Goal: Information Seeking & Learning: Understand process/instructions

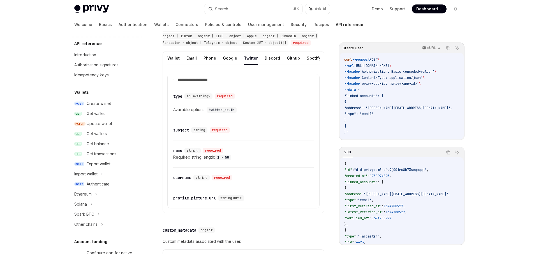
scroll to position [101, 0]
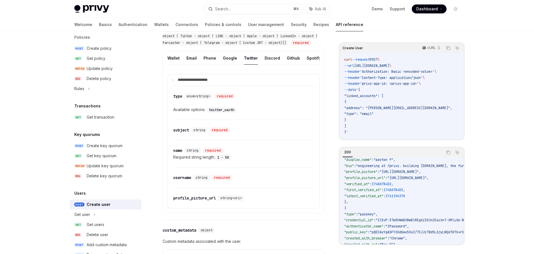
drag, startPoint x: 329, startPoint y: 59, endPoint x: 324, endPoint y: 52, distance: 8.8
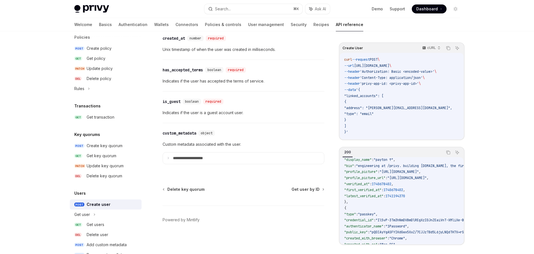
scroll to position [780, 0]
click at [229, 138] on div "**********" at bounding box center [244, 147] width 162 height 48
click at [266, 130] on div "​ custom_metadata object" at bounding box center [241, 133] width 156 height 7
drag, startPoint x: 306, startPoint y: 133, endPoint x: 298, endPoint y: 132, distance: 8.2
click at [306, 133] on div "​ custom_metadata object" at bounding box center [241, 133] width 156 height 7
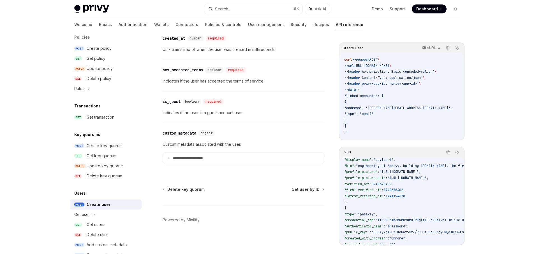
drag, startPoint x: 272, startPoint y: 124, endPoint x: 245, endPoint y: 126, distance: 26.4
click at [240, 126] on div "**********" at bounding box center [244, 147] width 162 height 48
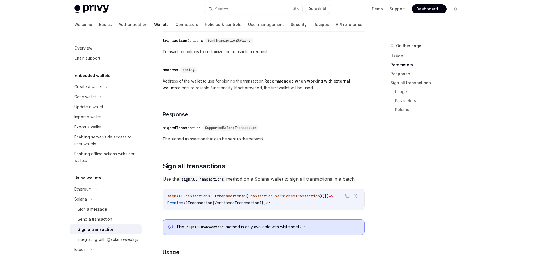
scroll to position [535, 0]
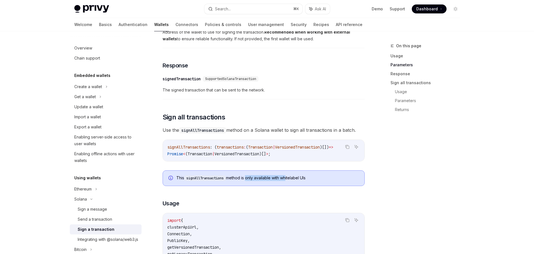
drag, startPoint x: 248, startPoint y: 182, endPoint x: 289, endPoint y: 182, distance: 40.9
click at [288, 182] on div "This signAllTransactions method is only available with whitelabel UIs" at bounding box center [267, 178] width 182 height 6
click at [291, 181] on div "This signAllTransactions method is only available with whitelabel UIs" at bounding box center [267, 178] width 182 height 6
click at [296, 181] on div "This signAllTransactions method is only available with whitelabel UIs" at bounding box center [267, 178] width 182 height 6
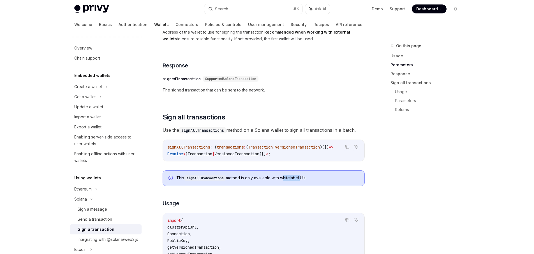
click at [296, 181] on div "This signAllTransactions method is only available with whitelabel UIs" at bounding box center [267, 178] width 182 height 6
click at [311, 182] on div "This signAllTransactions method is only available with whitelabel UIs" at bounding box center [267, 178] width 182 height 6
drag, startPoint x: 314, startPoint y: 181, endPoint x: 230, endPoint y: 181, distance: 83.5
click at [230, 181] on div "This signAllTransactions method is only available with whitelabel UIs" at bounding box center [267, 178] width 182 height 6
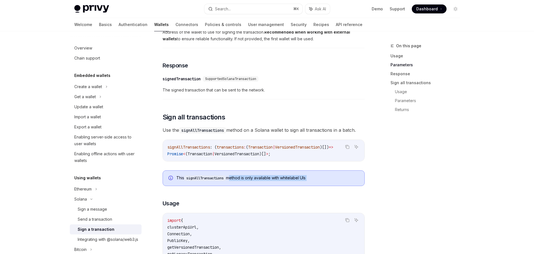
drag, startPoint x: 255, startPoint y: 180, endPoint x: 333, endPoint y: 180, distance: 78.2
click at [333, 180] on div "This signAllTransactions method is only available with whitelabel UIs" at bounding box center [267, 178] width 182 height 6
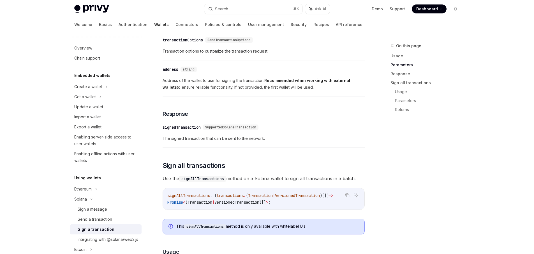
scroll to position [501, 0]
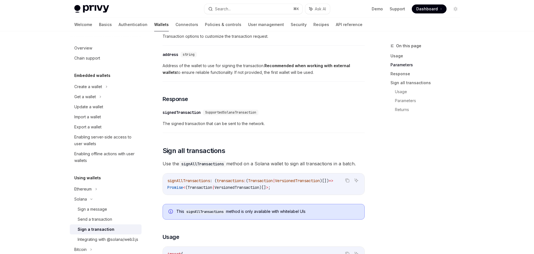
click at [290, 213] on div "This signAllTransactions method is only available with whitelabel UIs" at bounding box center [267, 212] width 182 height 6
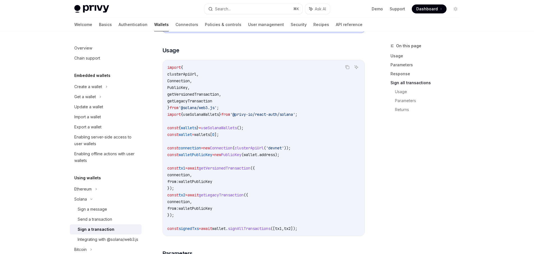
scroll to position [703, 0]
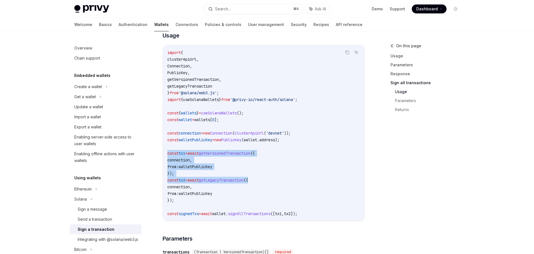
drag, startPoint x: 277, startPoint y: 184, endPoint x: 166, endPoint y: 154, distance: 115.3
click at [166, 154] on div "import { clusterApiUrl , Connection , PublicKey , getVersionedTransaction , get…" at bounding box center [263, 133] width 201 height 176
click at [166, 153] on div "import { clusterApiUrl , Connection , PublicKey , getVersionedTransaction , get…" at bounding box center [263, 133] width 201 height 176
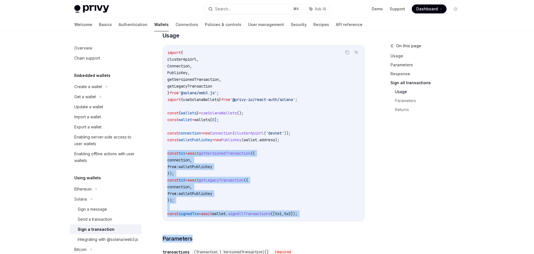
drag, startPoint x: 166, startPoint y: 153, endPoint x: 343, endPoint y: 226, distance: 191.8
click at [342, 221] on div "import { clusterApiUrl , Connection , PublicKey , getVersionedTransaction , get…" at bounding box center [263, 133] width 201 height 176
drag, startPoint x: 338, startPoint y: 218, endPoint x: 177, endPoint y: 147, distance: 175.8
click at [177, 147] on code "import { clusterApiUrl , Connection , PublicKey , getVersionedTransaction , get…" at bounding box center [263, 133] width 193 height 168
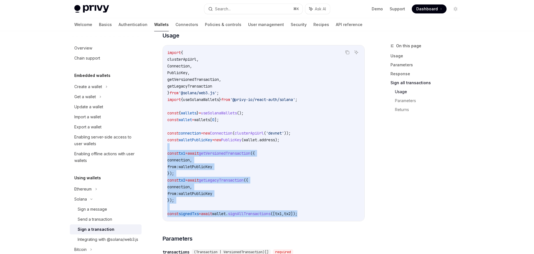
click at [177, 147] on code "import { clusterApiUrl , Connection , PublicKey , getVersionedTransaction , get…" at bounding box center [263, 133] width 193 height 168
drag, startPoint x: 177, startPoint y: 147, endPoint x: 345, endPoint y: 214, distance: 180.8
click at [345, 214] on code "import { clusterApiUrl , Connection , PublicKey , getVersionedTransaction , get…" at bounding box center [263, 133] width 193 height 168
click at [347, 214] on code "import { clusterApiUrl , Connection , PublicKey , getVersionedTransaction , get…" at bounding box center [263, 133] width 193 height 168
drag, startPoint x: 346, startPoint y: 214, endPoint x: 207, endPoint y: 138, distance: 157.8
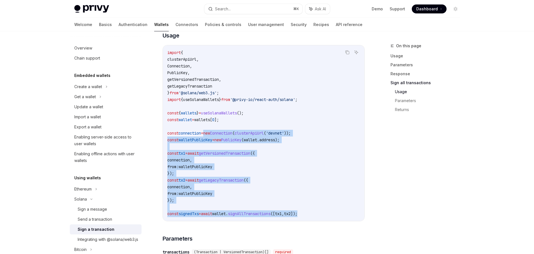
click at [208, 138] on code "import { clusterApiUrl , Connection , PublicKey , getVersionedTransaction , get…" at bounding box center [263, 133] width 193 height 168
click at [203, 136] on span "=" at bounding box center [202, 133] width 2 height 5
drag, startPoint x: 206, startPoint y: 145, endPoint x: 340, endPoint y: 205, distance: 146.7
click at [339, 204] on code "import { clusterApiUrl , Connection , PublicKey , getVersionedTransaction , get…" at bounding box center [263, 133] width 193 height 168
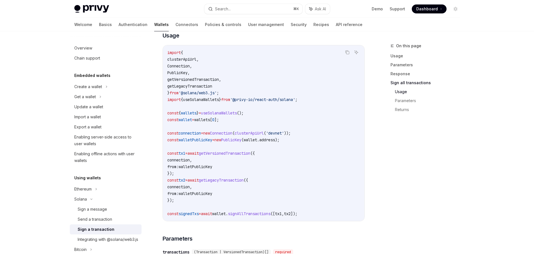
click at [340, 208] on code "import { clusterApiUrl , Connection , PublicKey , getVersionedTransaction , get…" at bounding box center [263, 133] width 193 height 168
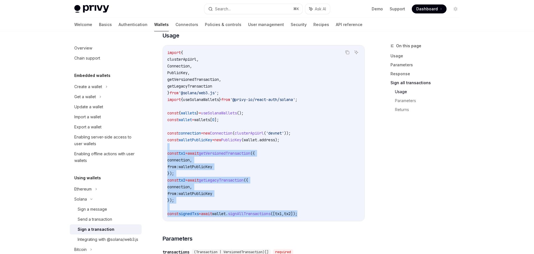
drag, startPoint x: 341, startPoint y: 217, endPoint x: 220, endPoint y: 147, distance: 139.9
click at [220, 147] on code "import { clusterApiUrl , Connection , PublicKey , getVersionedTransaction , get…" at bounding box center [263, 133] width 193 height 168
drag, startPoint x: 215, startPoint y: 150, endPoint x: 343, endPoint y: 221, distance: 146.3
click at [343, 221] on div "import { clusterApiUrl , Connection , PublicKey , getVersionedTransaction , get…" at bounding box center [263, 133] width 201 height 176
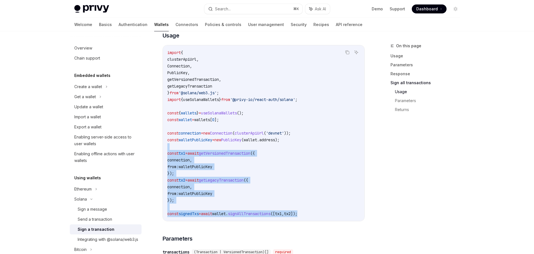
click at [344, 221] on div "import { clusterApiUrl , Connection , PublicKey , getVersionedTransaction , get…" at bounding box center [263, 133] width 201 height 176
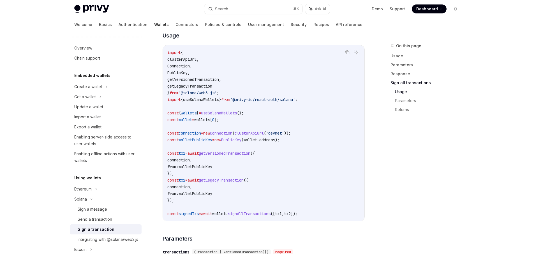
click at [231, 206] on code "import { clusterApiUrl , Connection , PublicKey , getVersionedTransaction , get…" at bounding box center [263, 133] width 193 height 168
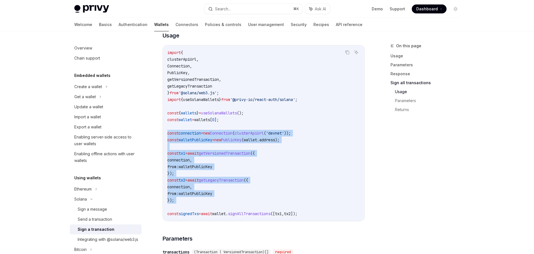
drag, startPoint x: 204, startPoint y: 198, endPoint x: 165, endPoint y: 134, distance: 75.1
click at [166, 135] on div "import { clusterApiUrl , Connection , PublicKey , getVersionedTransaction , get…" at bounding box center [263, 133] width 201 height 176
click at [165, 134] on div "import { clusterApiUrl , Connection , PublicKey , getVersionedTransaction , get…" at bounding box center [263, 133] width 201 height 176
drag, startPoint x: 165, startPoint y: 134, endPoint x: 334, endPoint y: 217, distance: 188.6
click at [334, 217] on div "import { clusterApiUrl , Connection , PublicKey , getVersionedTransaction , get…" at bounding box center [263, 133] width 201 height 176
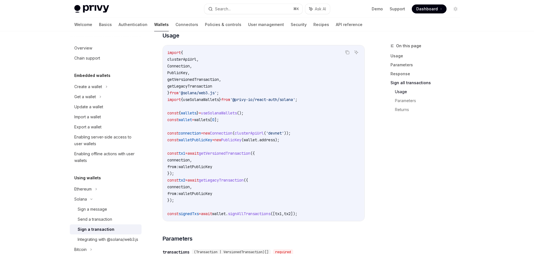
click at [334, 217] on code "import { clusterApiUrl , Connection , PublicKey , getVersionedTransaction , get…" at bounding box center [263, 133] width 193 height 168
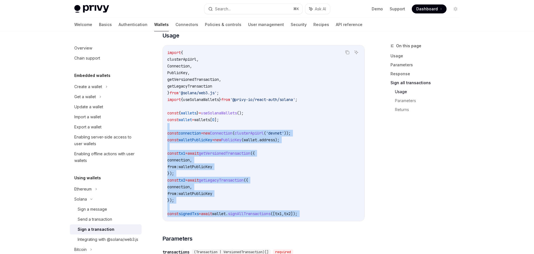
drag, startPoint x: 338, startPoint y: 217, endPoint x: 167, endPoint y: 128, distance: 192.8
click at [163, 130] on div "import { clusterApiUrl , Connection , PublicKey , getVersionedTransaction , get…" at bounding box center [263, 133] width 201 height 176
click at [168, 127] on code "import { clusterApiUrl , Connection , PublicKey , getVersionedTransaction , get…" at bounding box center [263, 133] width 193 height 168
drag, startPoint x: 169, startPoint y: 128, endPoint x: 325, endPoint y: 223, distance: 182.2
click at [324, 221] on div "import { clusterApiUrl , Connection , PublicKey , getVersionedTransaction , get…" at bounding box center [263, 133] width 201 height 176
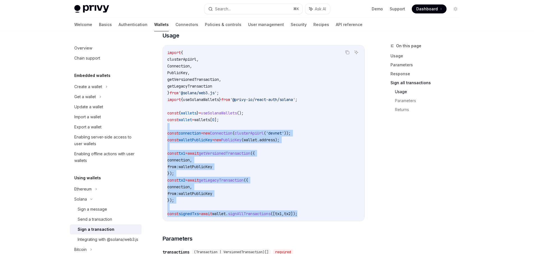
click at [325, 221] on div "import { clusterApiUrl , Connection , PublicKey , getVersionedTransaction , get…" at bounding box center [263, 133] width 201 height 176
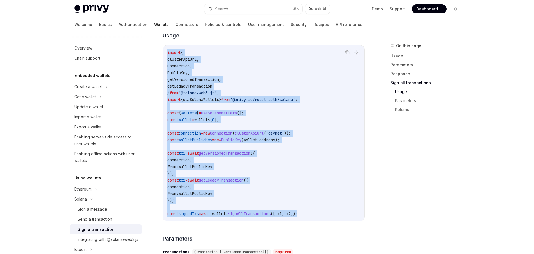
drag, startPoint x: 327, startPoint y: 218, endPoint x: 168, endPoint y: 54, distance: 228.7
click at [168, 55] on code "import { clusterApiUrl , Connection , PublicKey , getVersionedTransaction , get…" at bounding box center [263, 133] width 193 height 168
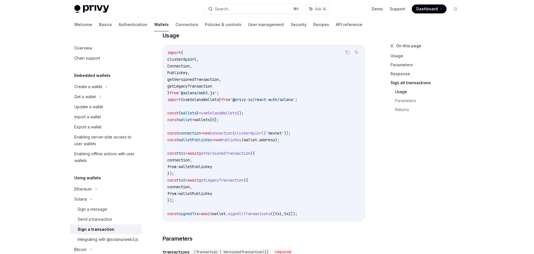
click at [168, 54] on span "import" at bounding box center [173, 52] width 13 height 5
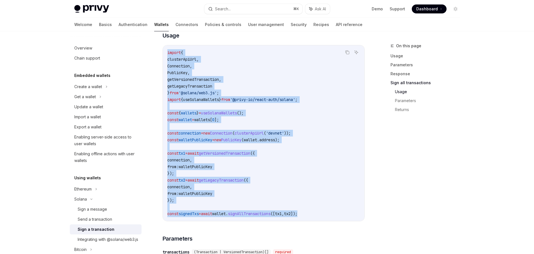
drag, startPoint x: 168, startPoint y: 54, endPoint x: 340, endPoint y: 216, distance: 236.7
click at [340, 216] on code "import { clusterApiUrl , Connection , PublicKey , getVersionedTransaction , get…" at bounding box center [263, 133] width 193 height 168
drag, startPoint x: 343, startPoint y: 217, endPoint x: 167, endPoint y: 56, distance: 238.8
click at [167, 56] on code "import { clusterApiUrl , Connection , PublicKey , getVersionedTransaction , get…" at bounding box center [263, 133] width 193 height 168
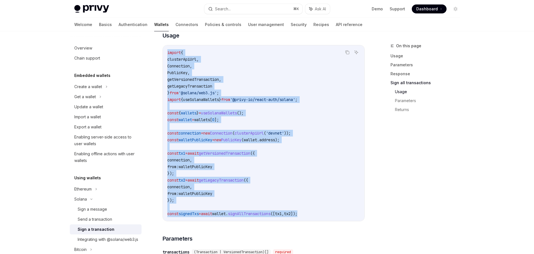
click at [167, 55] on span "import" at bounding box center [173, 52] width 13 height 5
drag, startPoint x: 166, startPoint y: 54, endPoint x: 324, endPoint y: 216, distance: 226.1
click at [323, 216] on div "import { clusterApiUrl , Connection , PublicKey , getVersionedTransaction , get…" at bounding box center [263, 133] width 201 height 176
click at [324, 217] on code "import { clusterApiUrl , Connection , PublicKey , getVersionedTransaction , get…" at bounding box center [263, 133] width 193 height 168
drag, startPoint x: 330, startPoint y: 218, endPoint x: 168, endPoint y: 56, distance: 229.5
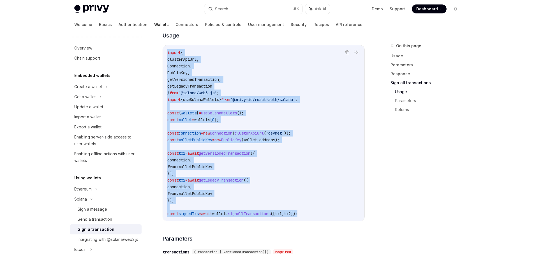
click at [168, 56] on code "import { clusterApiUrl , Connection , PublicKey , getVersionedTransaction , get…" at bounding box center [263, 133] width 193 height 168
click at [167, 55] on span "import" at bounding box center [173, 52] width 13 height 5
drag, startPoint x: 167, startPoint y: 55, endPoint x: 339, endPoint y: 218, distance: 237.1
click at [339, 217] on code "import { clusterApiUrl , Connection , PublicKey , getVersionedTransaction , get…" at bounding box center [263, 133] width 193 height 168
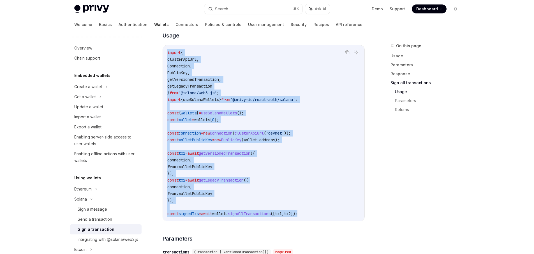
drag, startPoint x: 339, startPoint y: 217, endPoint x: 166, endPoint y: 54, distance: 237.9
click at [166, 54] on div "import { clusterApiUrl , Connection , PublicKey , getVersionedTransaction , get…" at bounding box center [263, 133] width 201 height 176
drag, startPoint x: 168, startPoint y: 54, endPoint x: 339, endPoint y: 223, distance: 240.2
click at [338, 221] on div "import { clusterApiUrl , Connection , PublicKey , getVersionedTransaction , get…" at bounding box center [263, 133] width 201 height 176
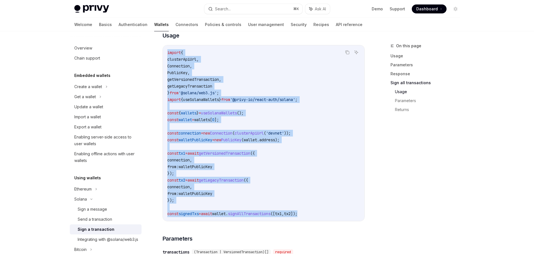
click at [339, 217] on code "import { clusterApiUrl , Connection , PublicKey , getVersionedTransaction , get…" at bounding box center [263, 133] width 193 height 168
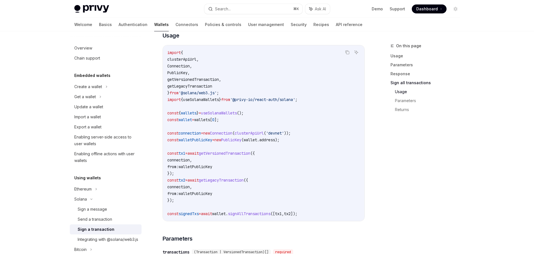
click at [250, 155] on span "getVersionedTransaction" at bounding box center [225, 153] width 52 height 5
click at [244, 181] on span "getLegacyTransaction" at bounding box center [221, 180] width 45 height 5
click at [274, 185] on code "import { clusterApiUrl , Connection , PublicKey , getVersionedTransaction , get…" at bounding box center [263, 133] width 193 height 168
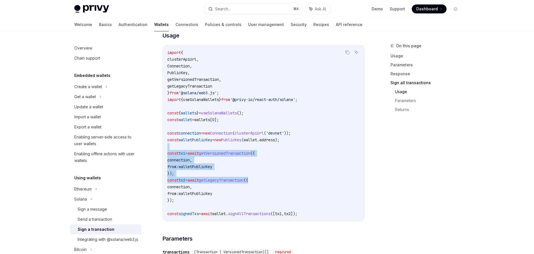
drag, startPoint x: 279, startPoint y: 183, endPoint x: 167, endPoint y: 152, distance: 115.5
click at [167, 152] on code "import { clusterApiUrl , Connection , PublicKey , getVersionedTransaction , get…" at bounding box center [263, 133] width 193 height 168
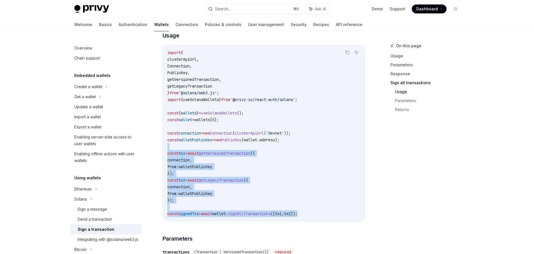
drag, startPoint x: 169, startPoint y: 148, endPoint x: 327, endPoint y: 216, distance: 171.6
click at [326, 216] on code "import { clusterApiUrl , Connection , PublicKey , getVersionedTransaction , get…" at bounding box center [263, 133] width 193 height 168
click at [327, 216] on code "import { clusterApiUrl , Connection , PublicKey , getVersionedTransaction , get…" at bounding box center [263, 133] width 193 height 168
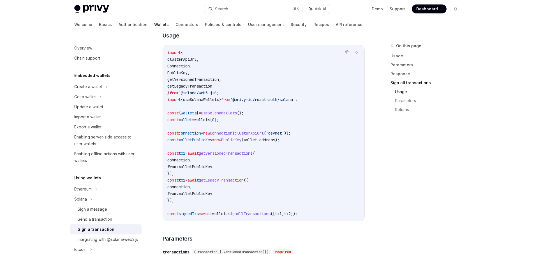
scroll to position [770, 0]
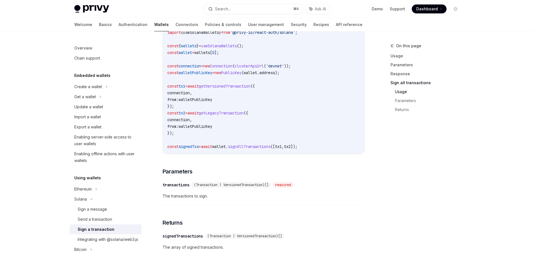
click at [260, 145] on code "import { clusterApiUrl , Connection , PublicKey , getVersionedTransaction , get…" at bounding box center [263, 66] width 193 height 168
click at [262, 149] on span "signAllTransactions" at bounding box center [249, 146] width 43 height 5
click at [270, 149] on span "signAllTransactions" at bounding box center [249, 146] width 43 height 5
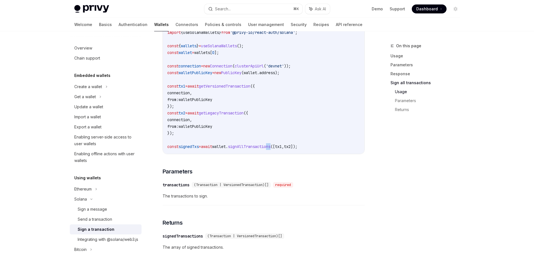
click at [280, 150] on code "import { clusterApiUrl , Connection , PublicKey , getVersionedTransaction , get…" at bounding box center [263, 66] width 193 height 168
click at [275, 149] on span "([" at bounding box center [272, 146] width 4 height 5
drag, startPoint x: 285, startPoint y: 149, endPoint x: 241, endPoint y: 150, distance: 44.0
click at [241, 149] on span "const signedTxs = await wallet . signAllTransactions ([ tx1 , tx2 ]);" at bounding box center [232, 146] width 130 height 5
click at [241, 149] on span "signAllTransactions" at bounding box center [249, 146] width 43 height 5
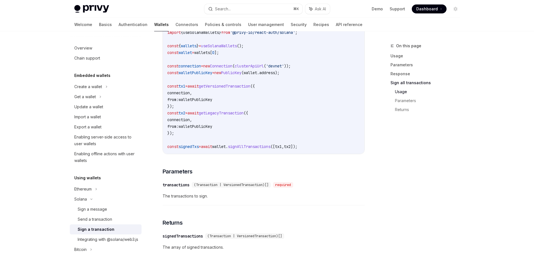
drag, startPoint x: 241, startPoint y: 149, endPoint x: 285, endPoint y: 149, distance: 44.0
click at [270, 149] on span "signAllTransactions" at bounding box center [249, 146] width 43 height 5
drag, startPoint x: 285, startPoint y: 149, endPoint x: 241, endPoint y: 150, distance: 44.6
click at [241, 149] on span "const signedTxs = await wallet . signAllTransactions ([ tx1 , tx2 ]);" at bounding box center [232, 146] width 130 height 5
click at [241, 149] on span "signAllTransactions" at bounding box center [249, 146] width 43 height 5
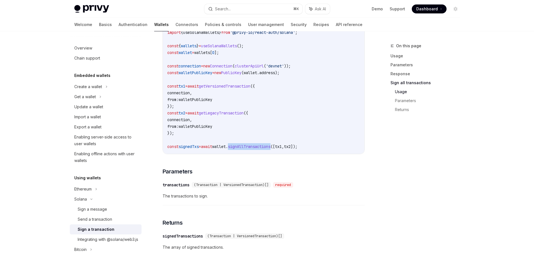
drag, startPoint x: 245, startPoint y: 149, endPoint x: 284, endPoint y: 149, distance: 39.5
click at [270, 149] on span "signAllTransactions" at bounding box center [249, 146] width 43 height 5
drag, startPoint x: 285, startPoint y: 149, endPoint x: 241, endPoint y: 151, distance: 44.6
click at [241, 149] on span "const signedTxs = await wallet . signAllTransactions ([ tx1 , tx2 ]);" at bounding box center [232, 146] width 130 height 5
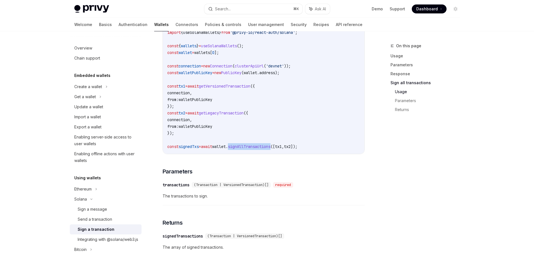
click at [241, 149] on span "signAllTransactions" at bounding box center [249, 146] width 43 height 5
drag, startPoint x: 240, startPoint y: 149, endPoint x: 285, endPoint y: 149, distance: 45.1
click at [285, 149] on span "const signedTxs = await wallet . signAllTransactions ([ tx1 , tx2 ]);" at bounding box center [232, 146] width 130 height 5
click at [275, 149] on span "([" at bounding box center [272, 146] width 4 height 5
drag, startPoint x: 285, startPoint y: 149, endPoint x: 241, endPoint y: 150, distance: 44.0
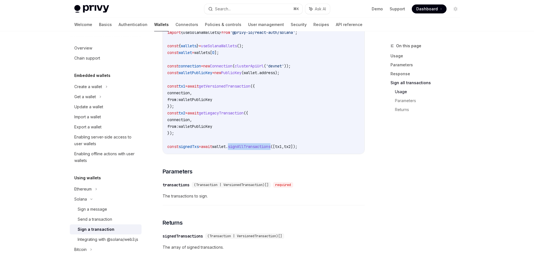
click at [241, 149] on span "const signedTxs = await wallet . signAllTransactions ([ tx1 , tx2 ]);" at bounding box center [232, 146] width 130 height 5
click at [241, 149] on span "signAllTransactions" at bounding box center [249, 146] width 43 height 5
click at [268, 149] on span "signAllTransactions" at bounding box center [249, 146] width 43 height 5
click at [270, 149] on span "signAllTransactions" at bounding box center [249, 146] width 43 height 5
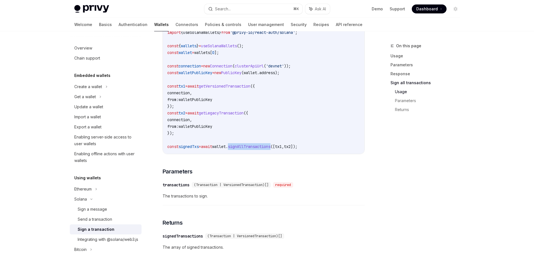
click at [270, 149] on span "signAllTransactions" at bounding box center [249, 146] width 43 height 5
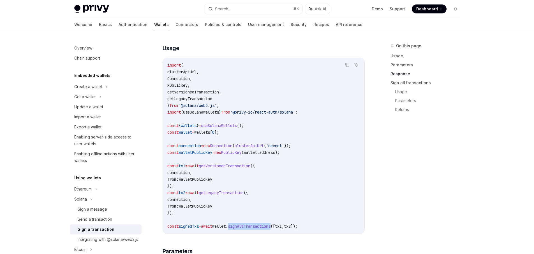
scroll to position [573, 0]
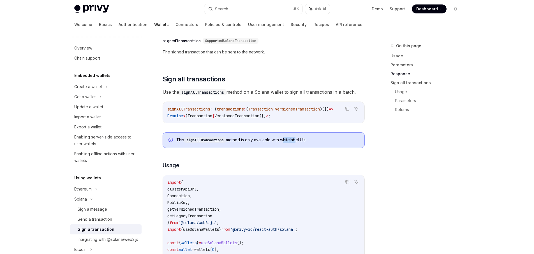
drag, startPoint x: 286, startPoint y: 143, endPoint x: 302, endPoint y: 144, distance: 16.0
click at [300, 143] on div "This signAllTransactions method is only available with whitelabel UIs" at bounding box center [267, 140] width 182 height 6
click at [318, 143] on div "This signAllTransactions method is only available with whitelabel UIs" at bounding box center [267, 140] width 182 height 6
drag, startPoint x: 323, startPoint y: 144, endPoint x: 170, endPoint y: 142, distance: 152.5
click at [170, 142] on div "This signAllTransactions method is only available with whitelabel UIs" at bounding box center [264, 141] width 202 height 16
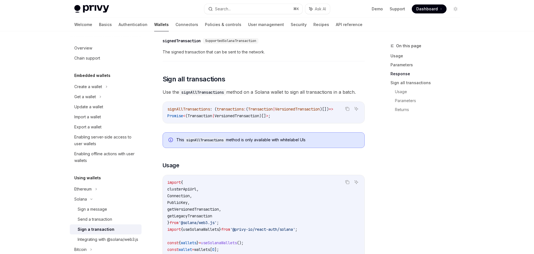
copy div "This signAllTransactions method is only available with whitelabel UIs"
click at [270, 146] on div "This signAllTransactions method is only available with whitelabel UIs" at bounding box center [264, 141] width 202 height 16
click at [278, 143] on div "This signAllTransactions method is only available with whitelabel UIs" at bounding box center [267, 140] width 182 height 6
drag, startPoint x: 285, startPoint y: 143, endPoint x: 318, endPoint y: 144, distance: 32.5
click at [318, 143] on div "This signAllTransactions method is only available with whitelabel UIs" at bounding box center [267, 140] width 182 height 6
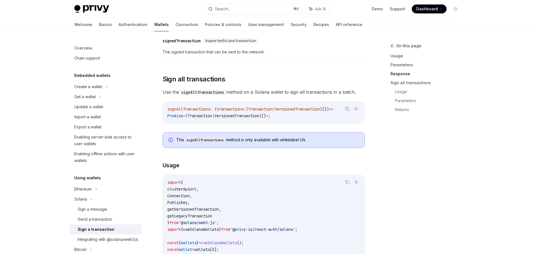
click at [317, 143] on div "This signAllTransactions method is only available with whitelabel UIs" at bounding box center [267, 140] width 182 height 6
drag, startPoint x: 318, startPoint y: 143, endPoint x: 276, endPoint y: 141, distance: 42.4
click at [276, 141] on div "This signAllTransactions method is only available with whitelabel UIs" at bounding box center [267, 140] width 182 height 6
drag, startPoint x: 277, startPoint y: 144, endPoint x: 319, endPoint y: 147, distance: 42.1
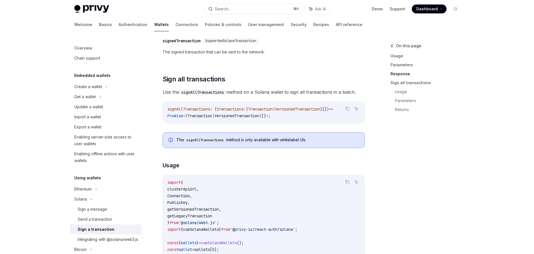
click at [319, 147] on div "This signAllTransactions method is only available with whitelabel UIs" at bounding box center [264, 141] width 202 height 16
click at [319, 146] on div "This signAllTransactions method is only available with whitelabel UIs" at bounding box center [264, 141] width 202 height 16
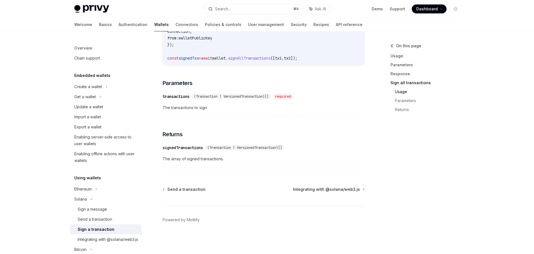
scroll to position [861, 0]
click at [252, 143] on div "​ signedTransactions (Transaction | VersionedTransaction)[] The array of signed…" at bounding box center [264, 155] width 202 height 27
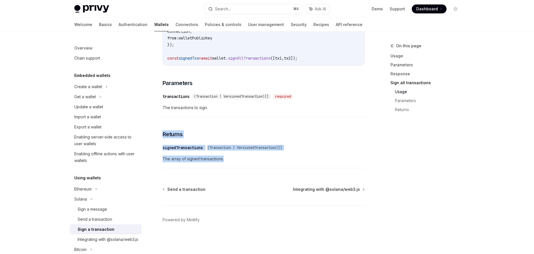
drag, startPoint x: 244, startPoint y: 158, endPoint x: 161, endPoint y: 124, distance: 89.6
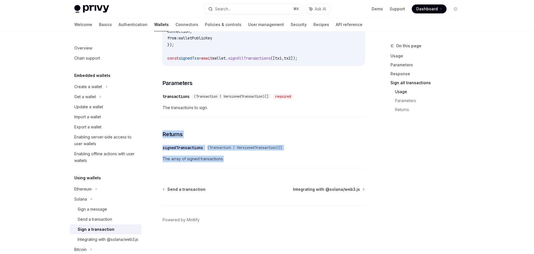
drag, startPoint x: 164, startPoint y: 119, endPoint x: 243, endPoint y: 168, distance: 92.7
